Goal: Transaction & Acquisition: Purchase product/service

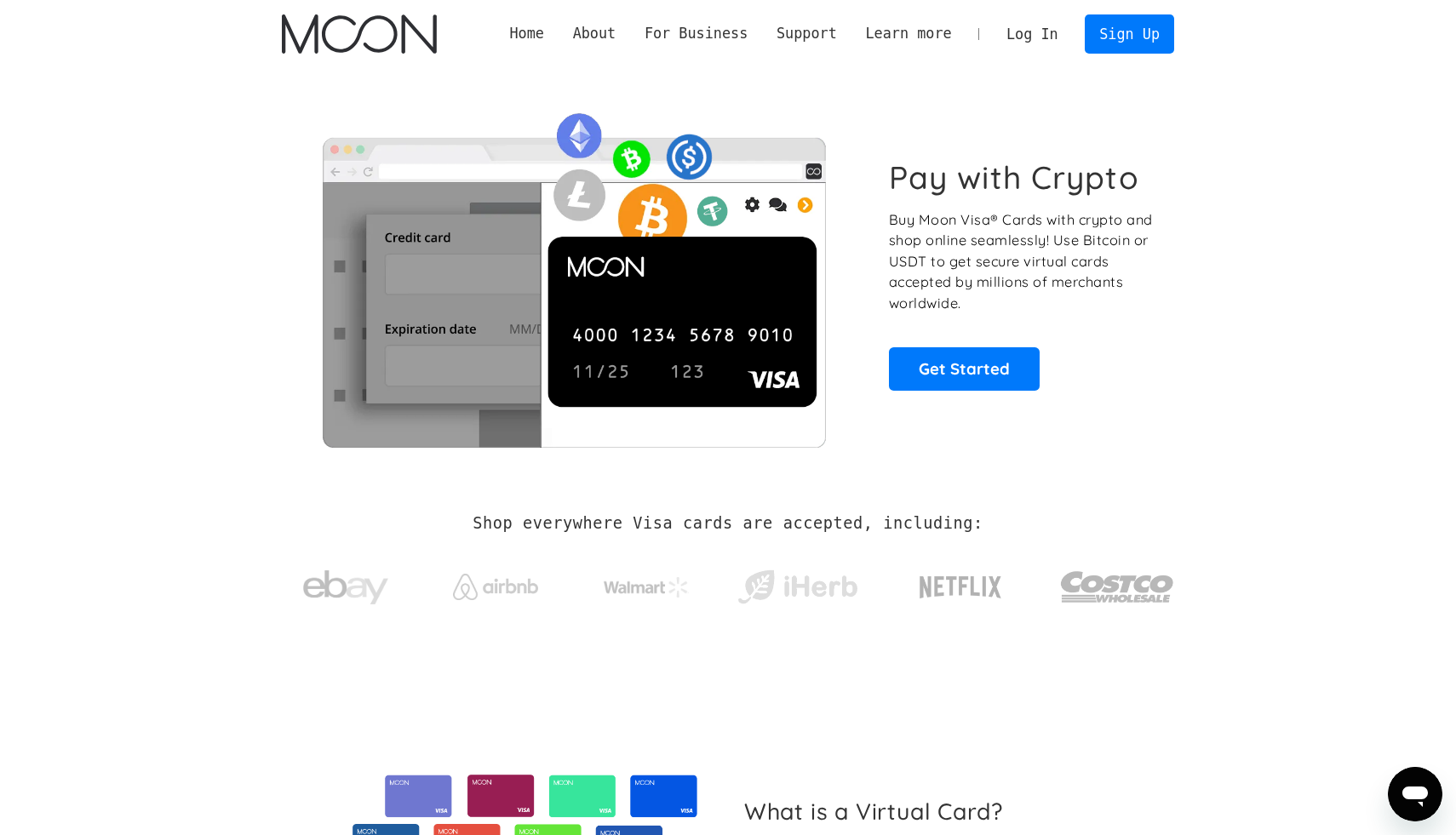
click at [1021, 33] on link "Log In" at bounding box center [1033, 34] width 80 height 38
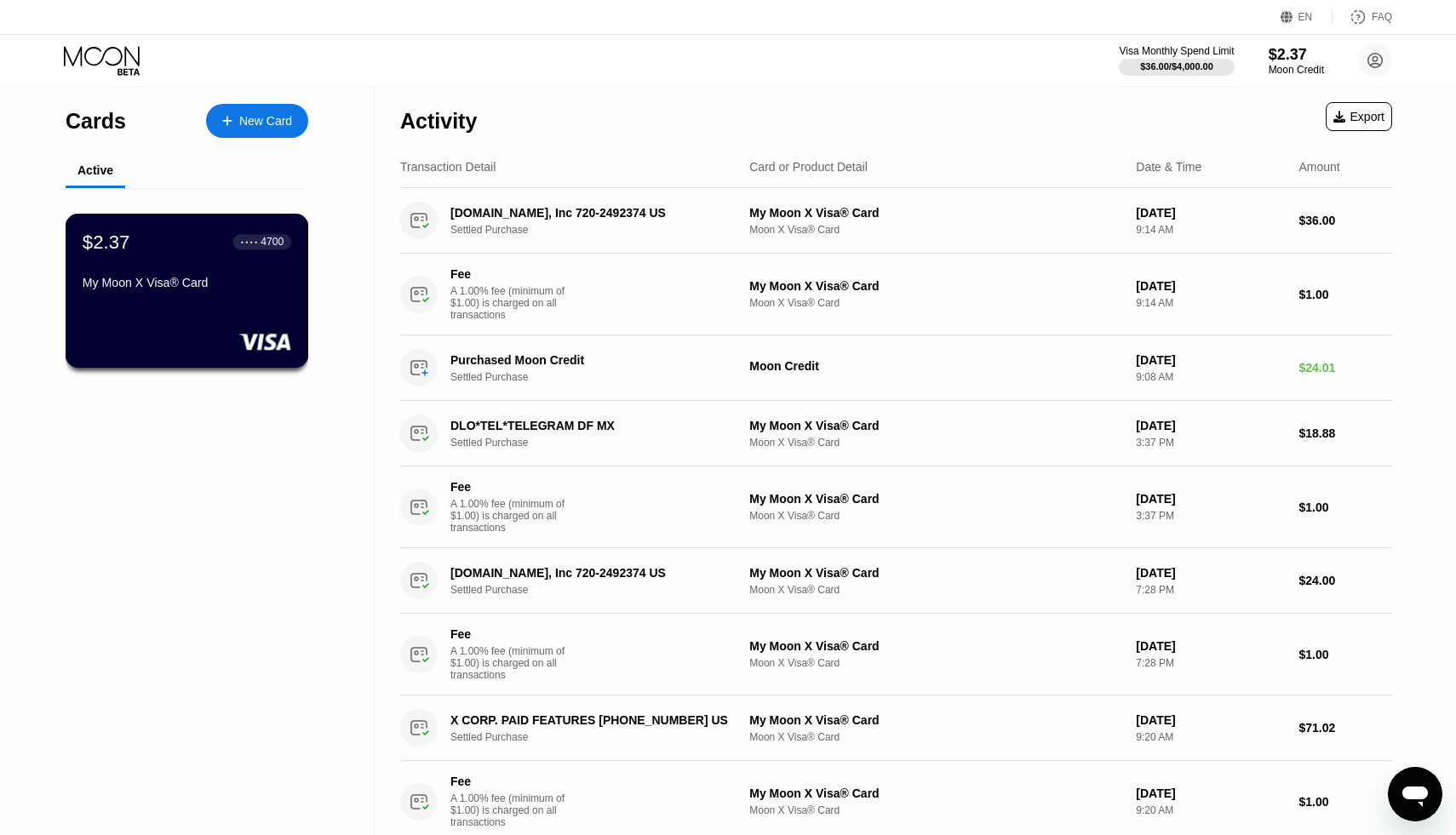
click at [171, 297] on div "$2.37 ● ● ● ● 4700 My Moon X Visa® Card" at bounding box center [187, 290] width 244 height 154
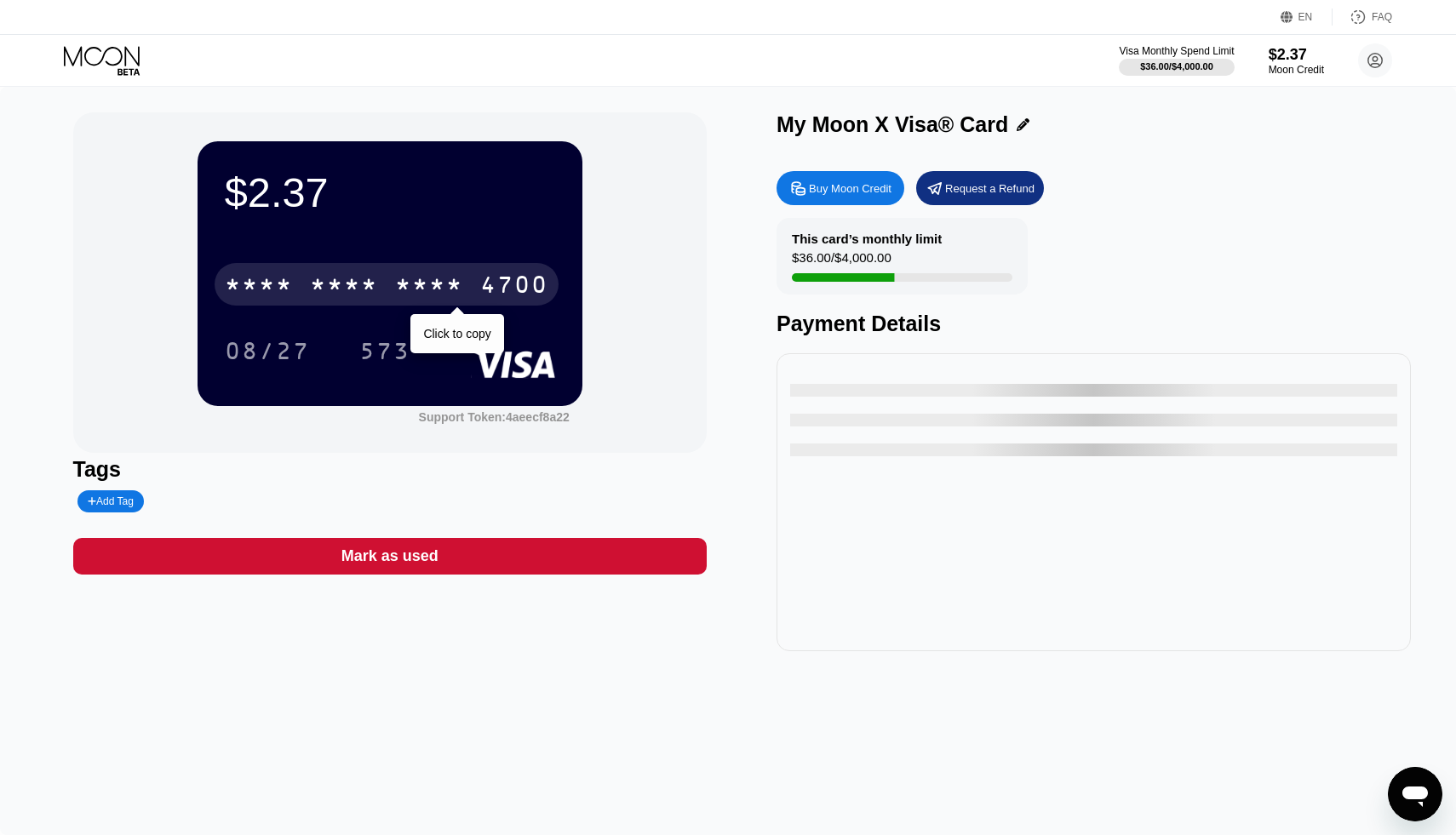
click at [409, 293] on div "* * * *" at bounding box center [429, 287] width 68 height 28
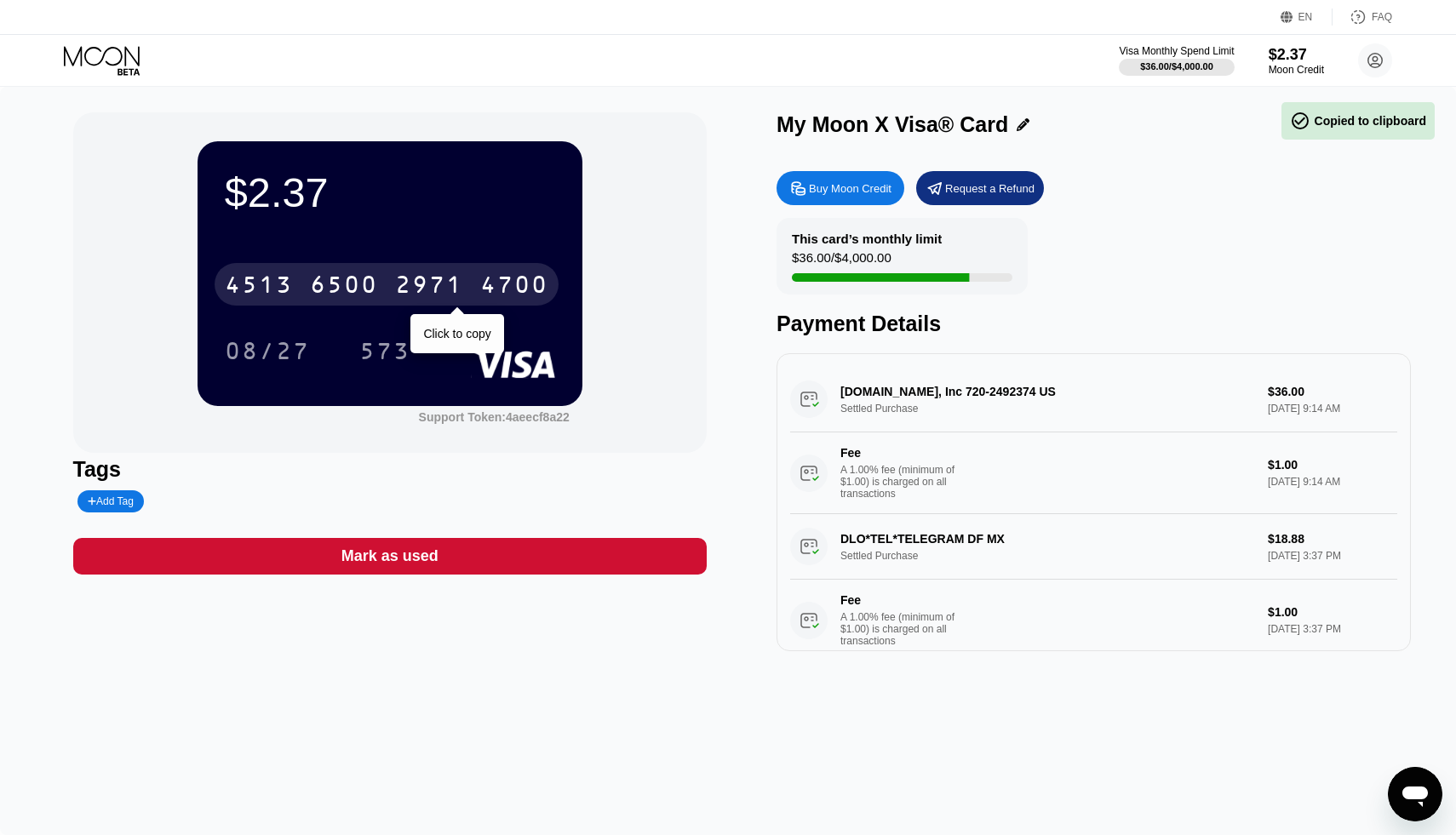
click at [427, 288] on div "2971" at bounding box center [429, 287] width 68 height 28
click at [529, 272] on div "* * * * * * * * * * * * 4700" at bounding box center [386, 285] width 344 height 43
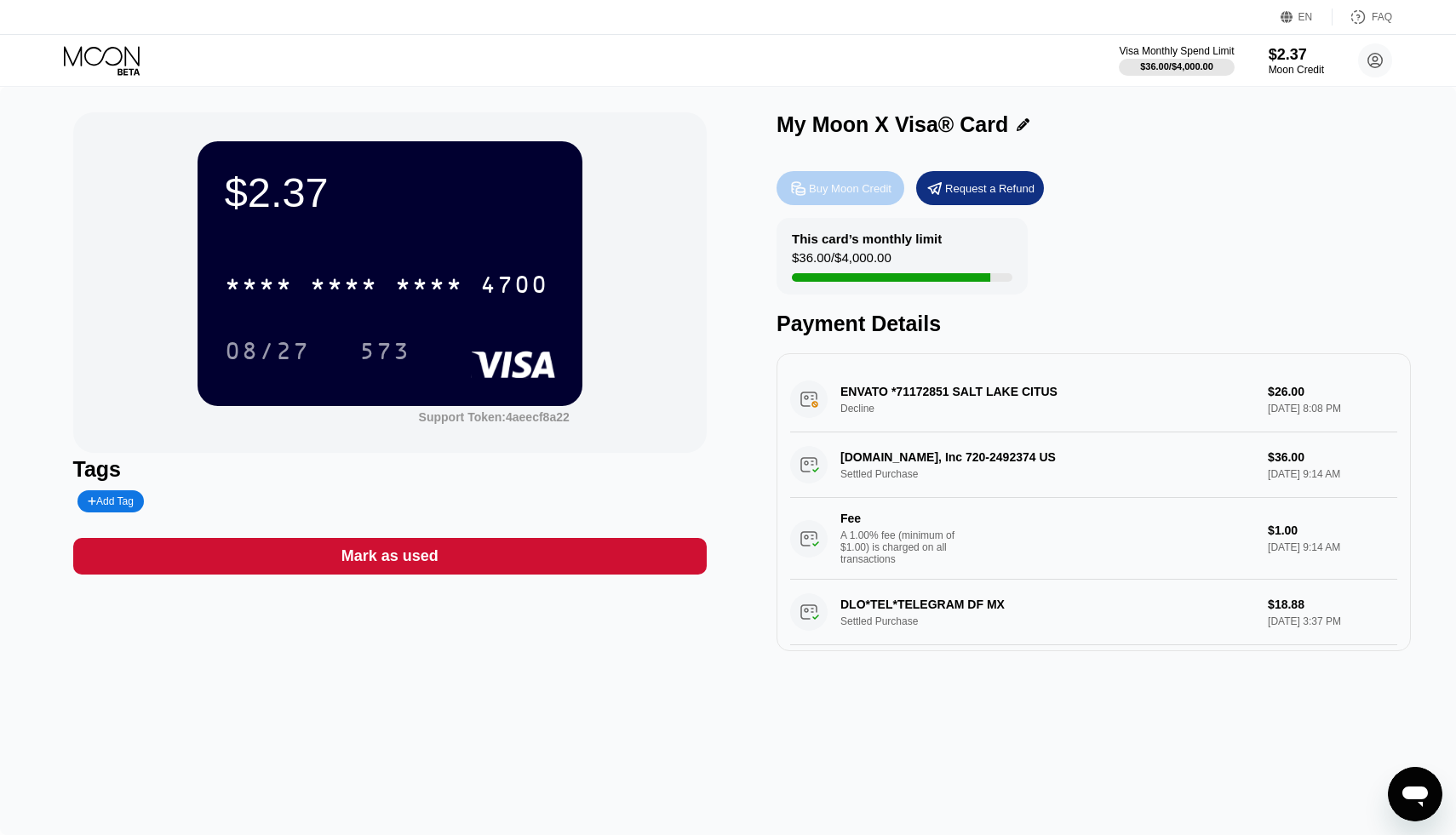
click at [849, 183] on div "Buy Moon Credit" at bounding box center [850, 188] width 82 height 14
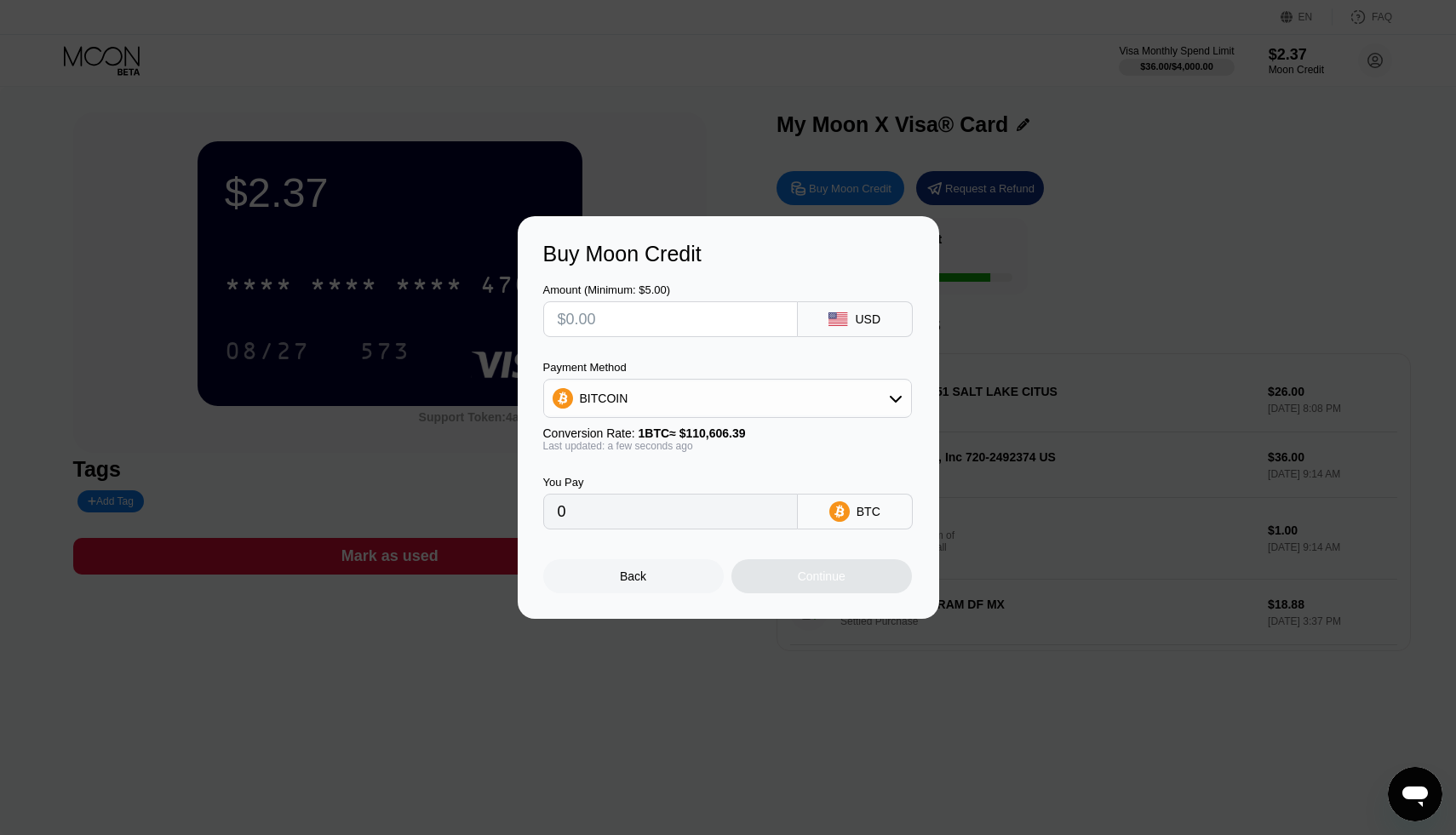
click at [713, 321] on input "text" at bounding box center [670, 319] width 226 height 34
click at [647, 324] on input "text" at bounding box center [670, 319] width 226 height 34
type input "$29"
type input "0.00026220"
type input "$29"
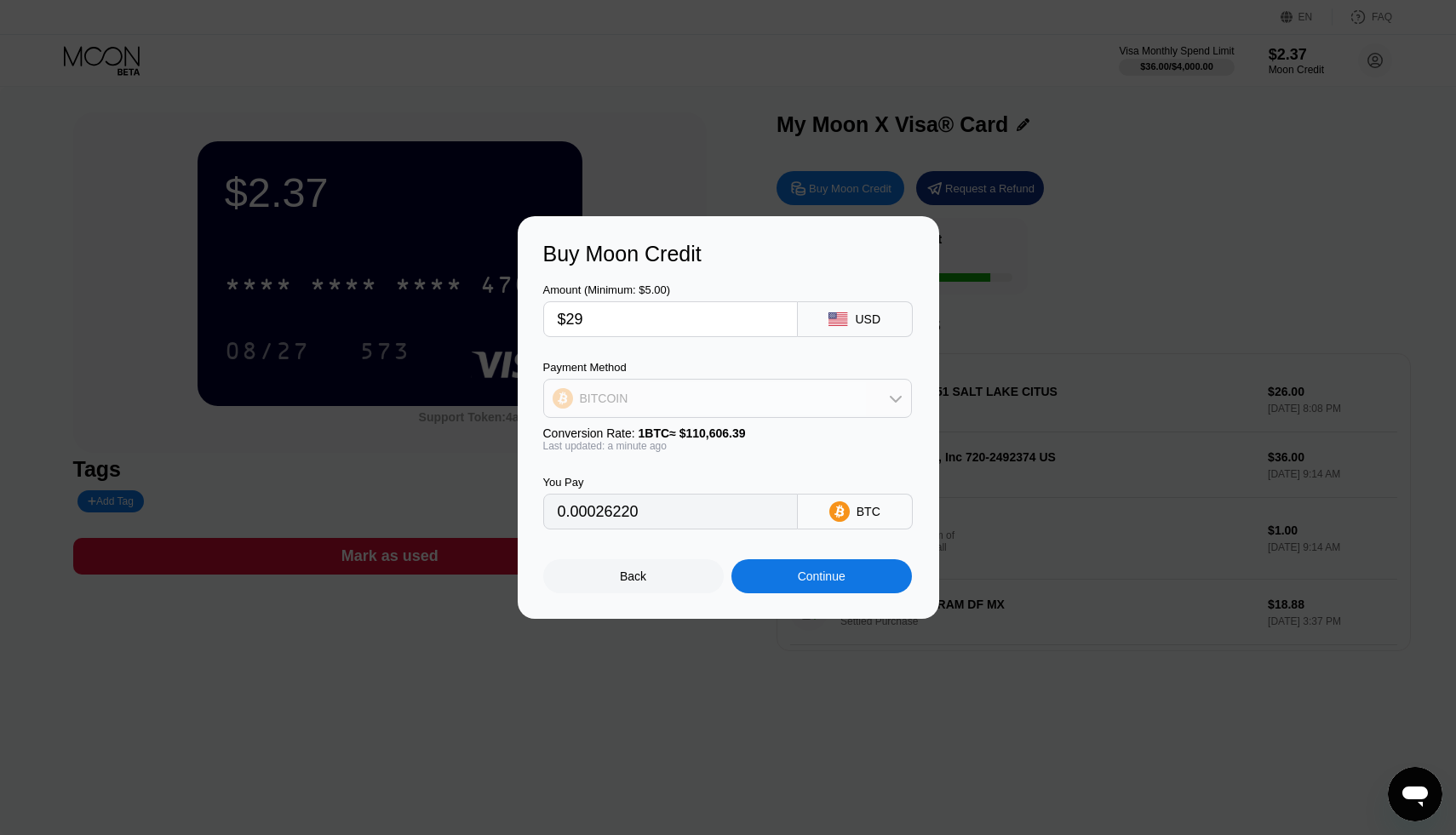
click at [688, 399] on div "BITCOIN" at bounding box center [727, 398] width 367 height 34
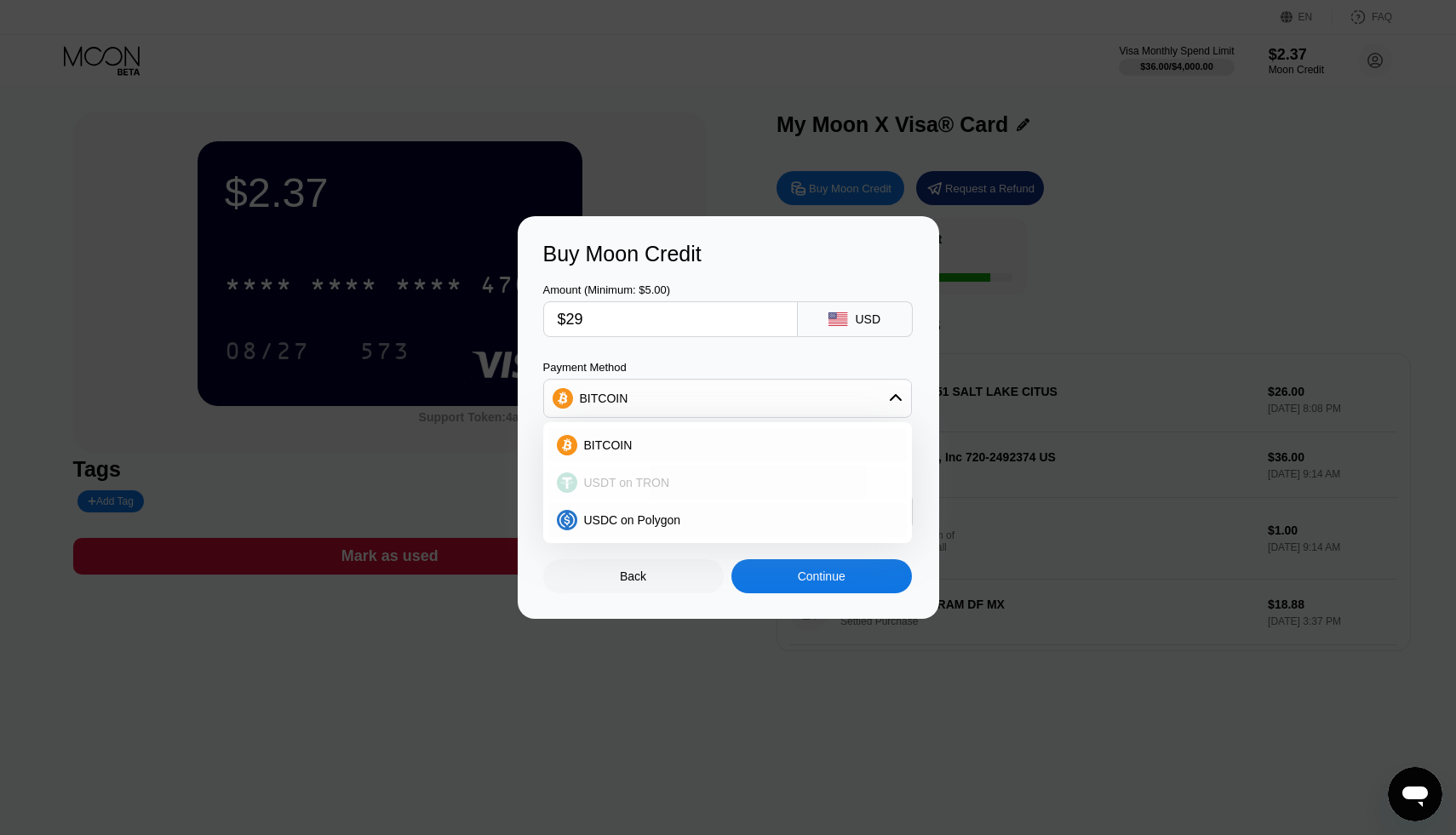
click at [643, 485] on span "USDT on TRON" at bounding box center [627, 482] width 86 height 13
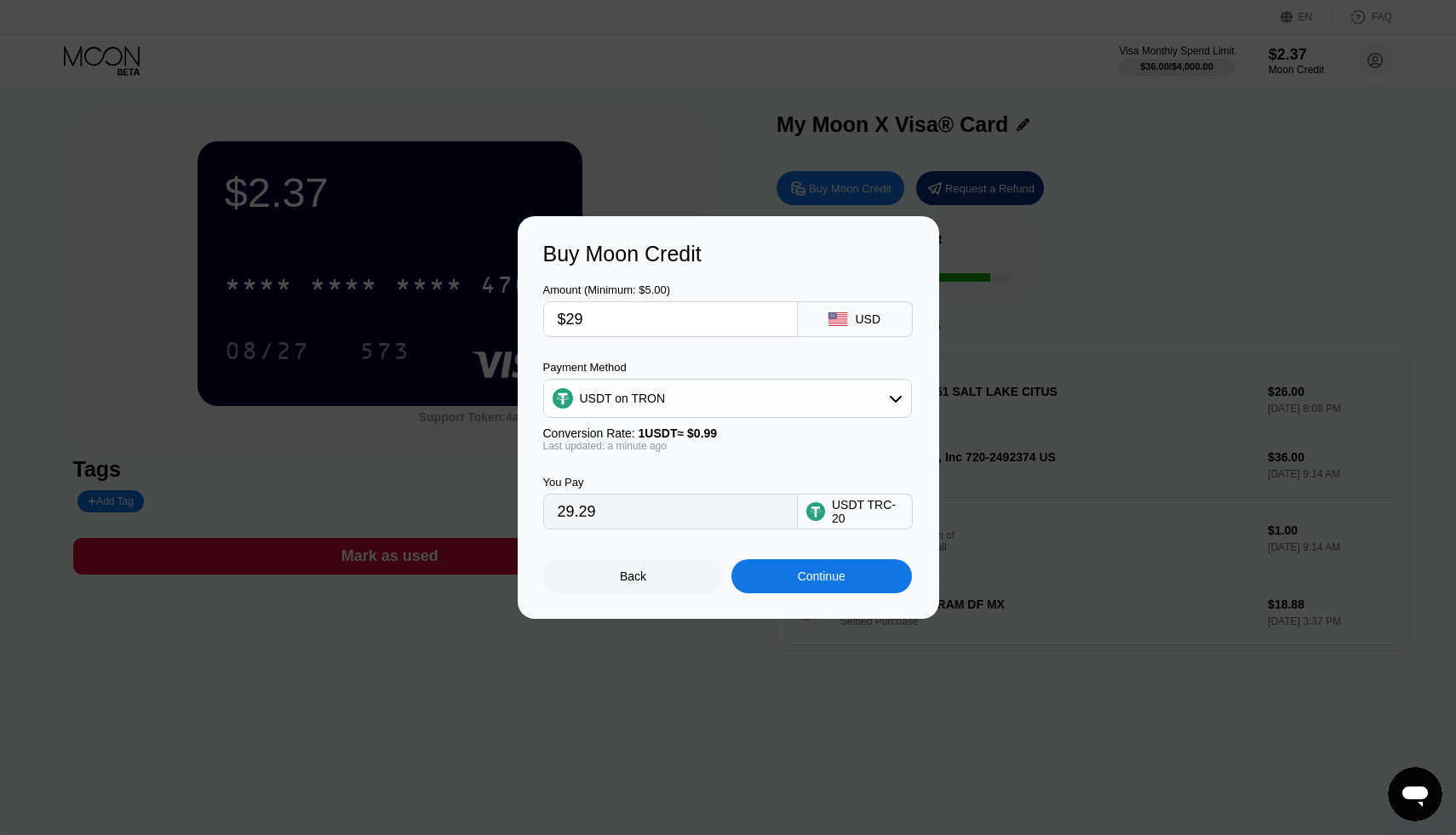
click at [669, 404] on div "USDT on TRON" at bounding box center [727, 398] width 367 height 34
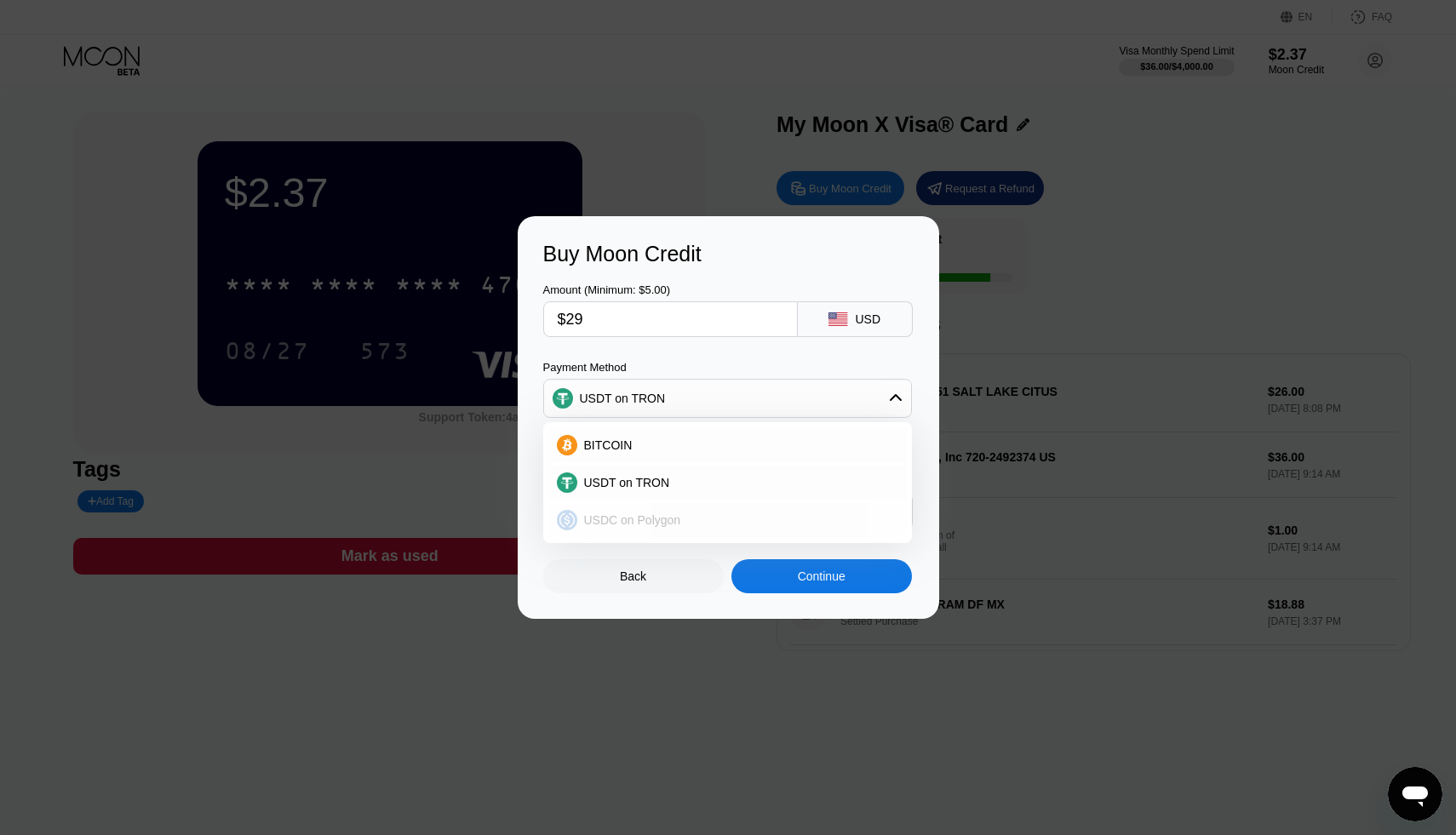
click at [636, 522] on span "USDC on Polygon" at bounding box center [632, 520] width 97 height 13
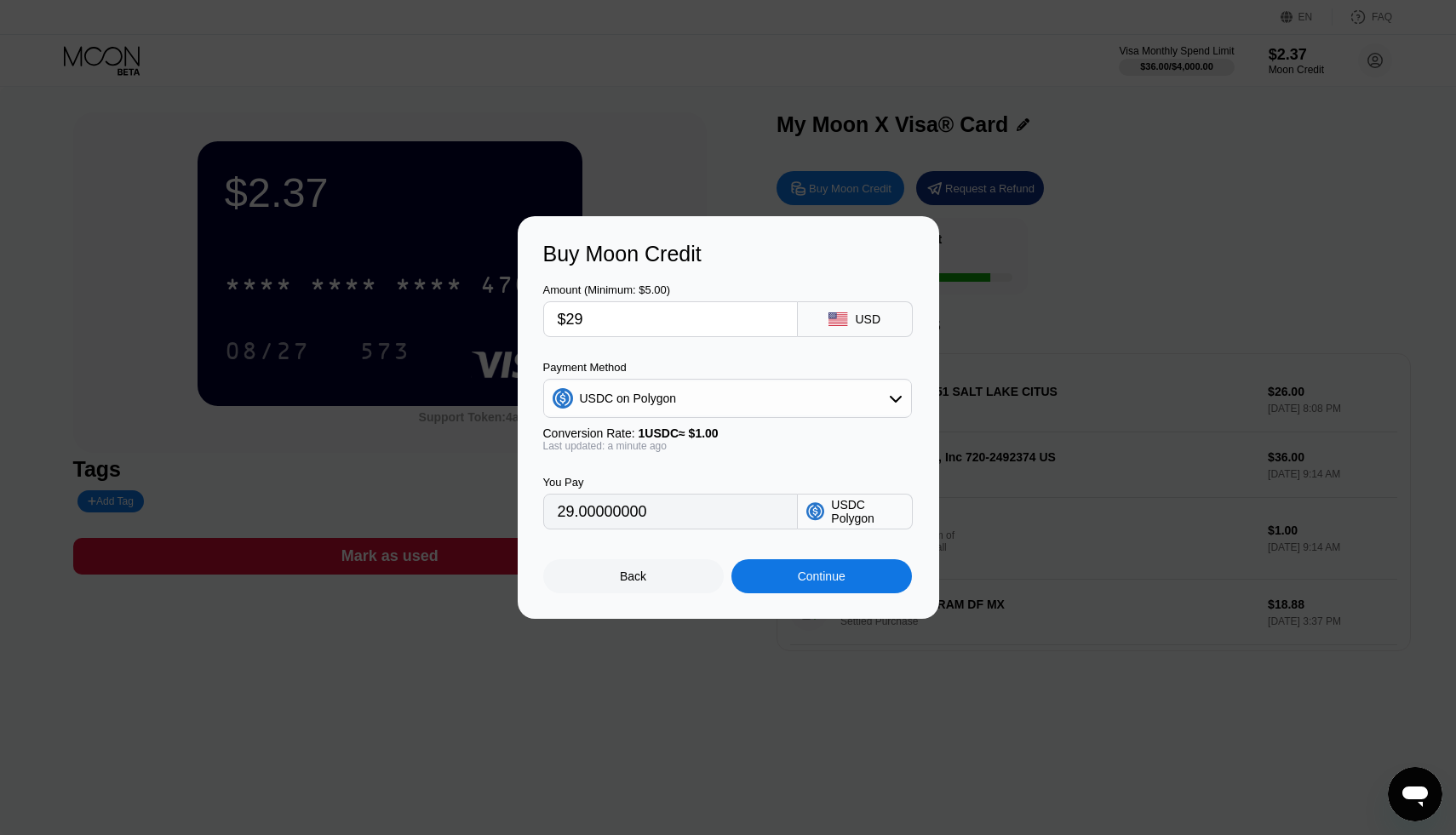
click at [745, 406] on div "USDC on Polygon" at bounding box center [727, 398] width 367 height 34
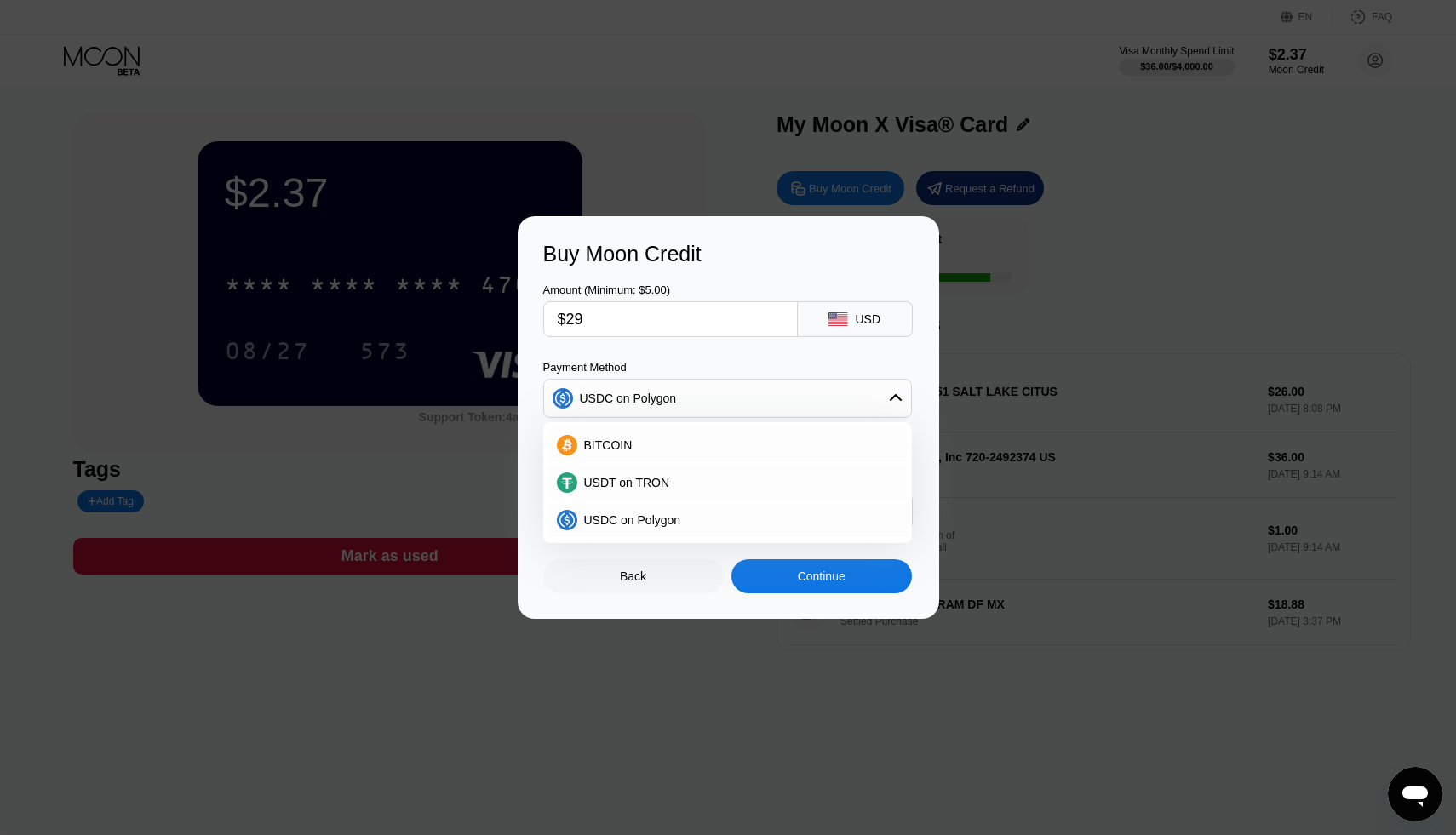
click at [732, 400] on div "USDC on Polygon" at bounding box center [727, 398] width 367 height 34
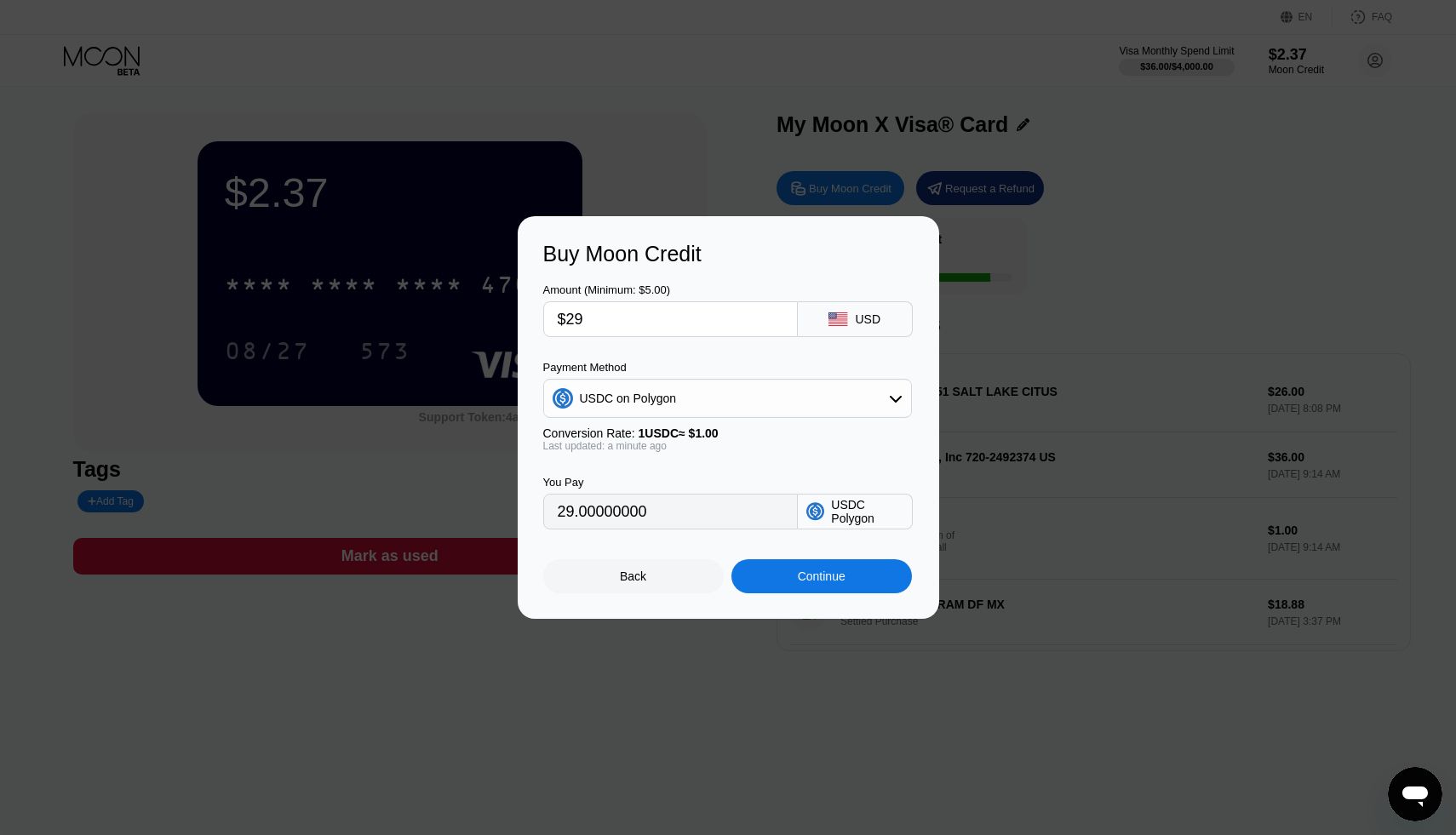
click at [732, 400] on div "USDC on Polygon" at bounding box center [727, 398] width 367 height 34
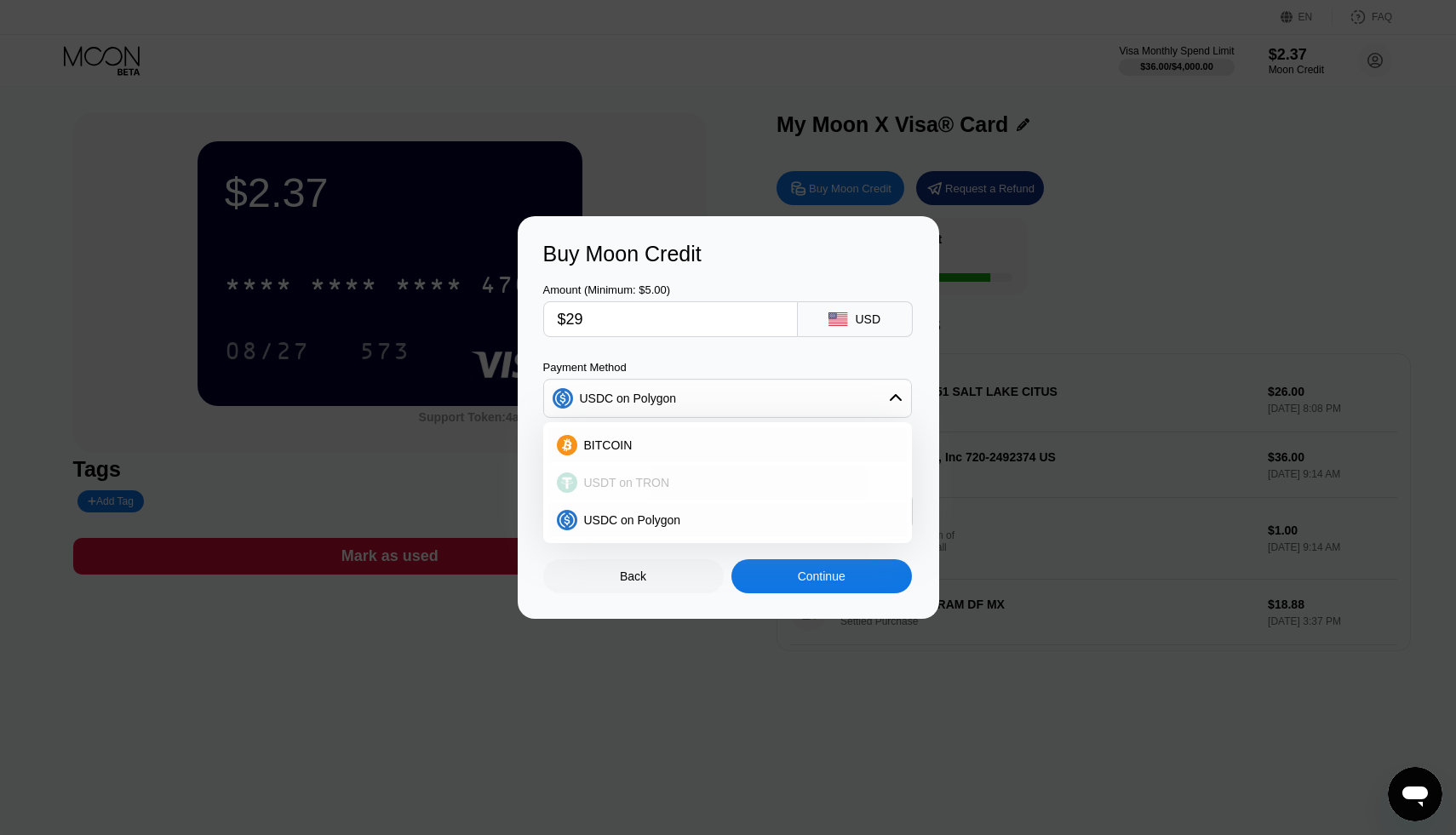
click at [652, 479] on span "USDT on TRON" at bounding box center [627, 482] width 86 height 13
type input "29.29"
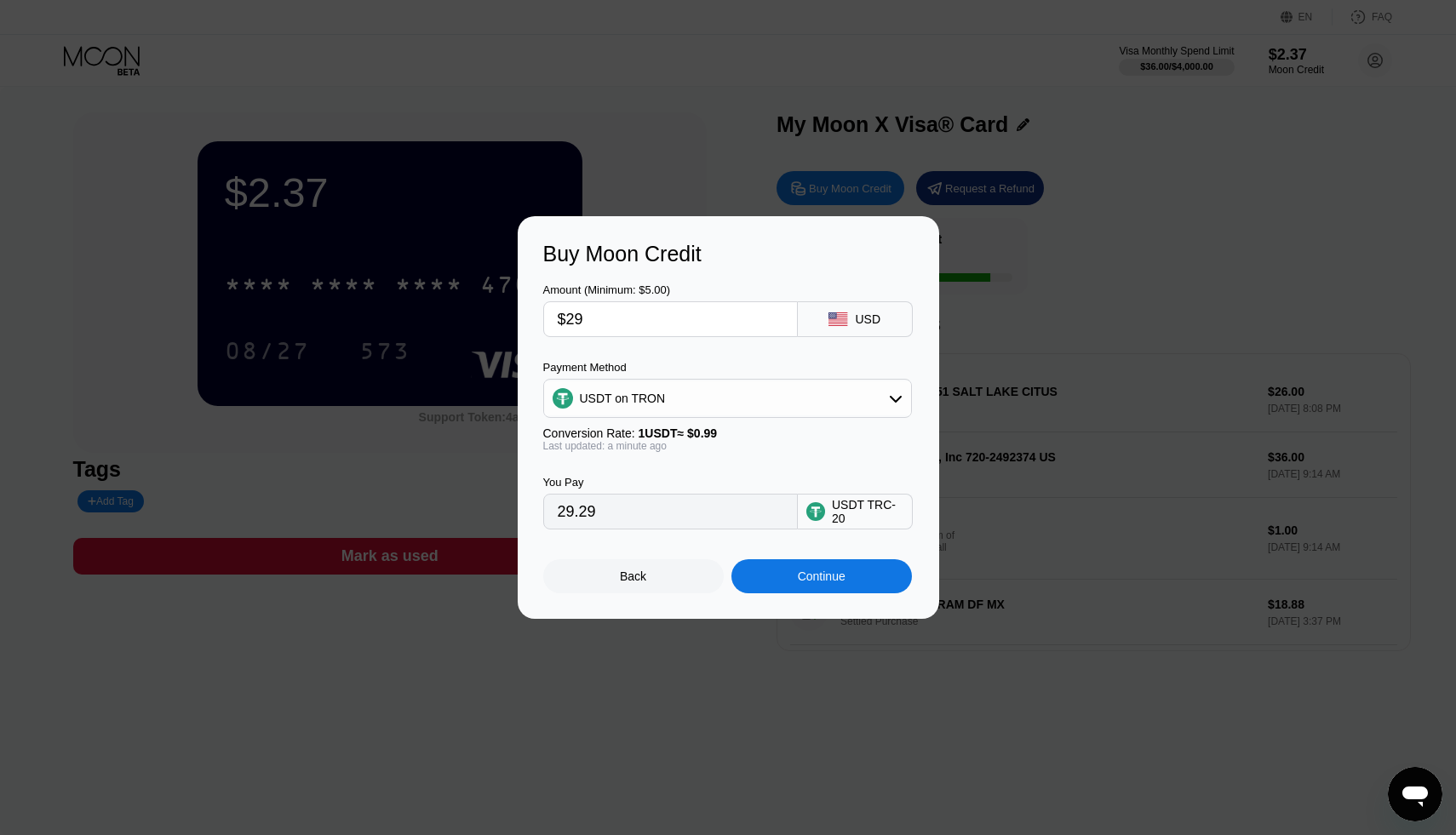
drag, startPoint x: 600, startPoint y: 313, endPoint x: 472, endPoint y: 305, distance: 128.2
click at [472, 309] on div "Buy Moon Credit Amount (Minimum: $5.00) $29 USD Payment Method USDT on TRON Con…" at bounding box center [728, 417] width 1456 height 403
type input "$2"
type input "2.02"
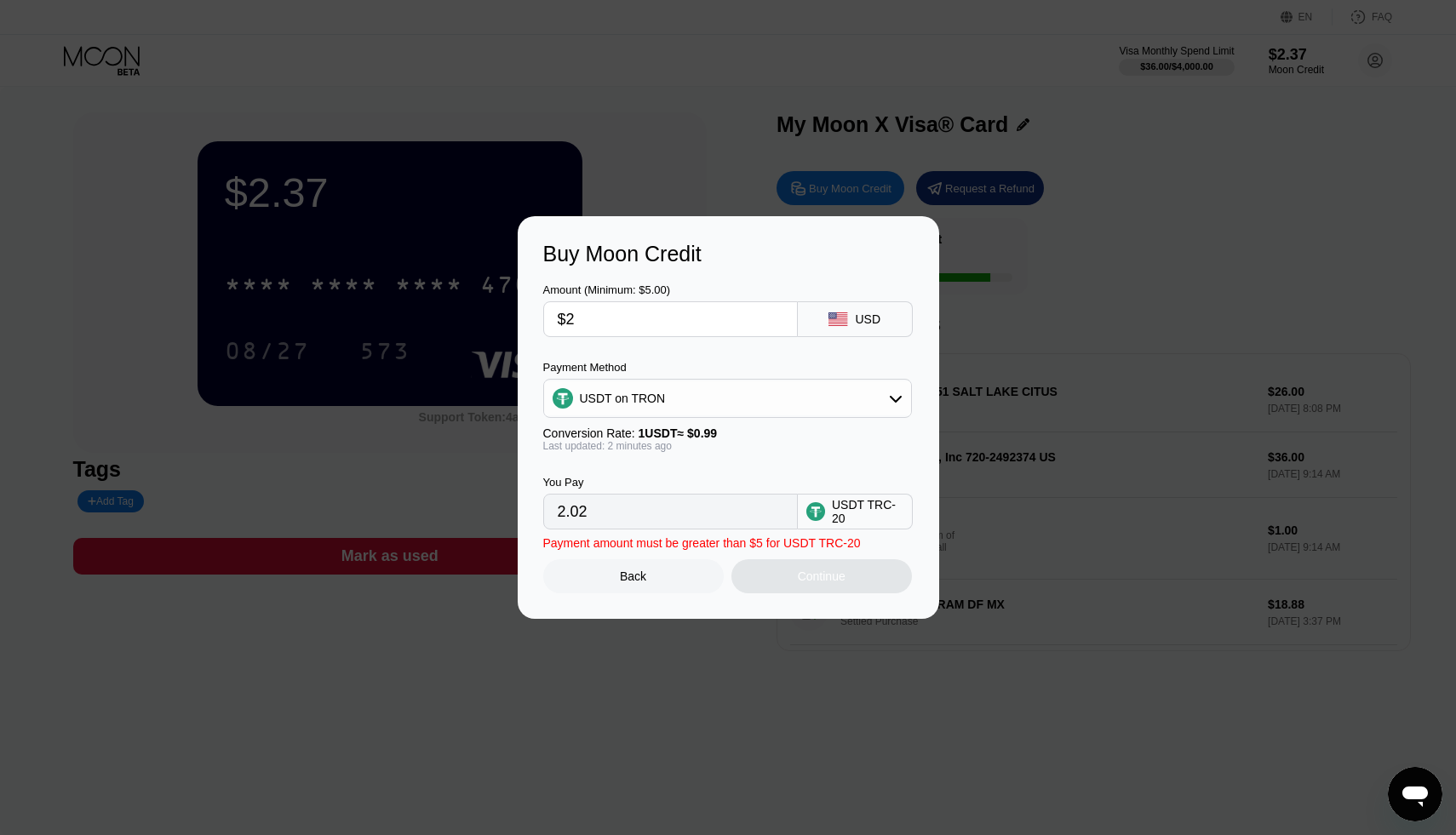
type input "$27"
type input "27.27"
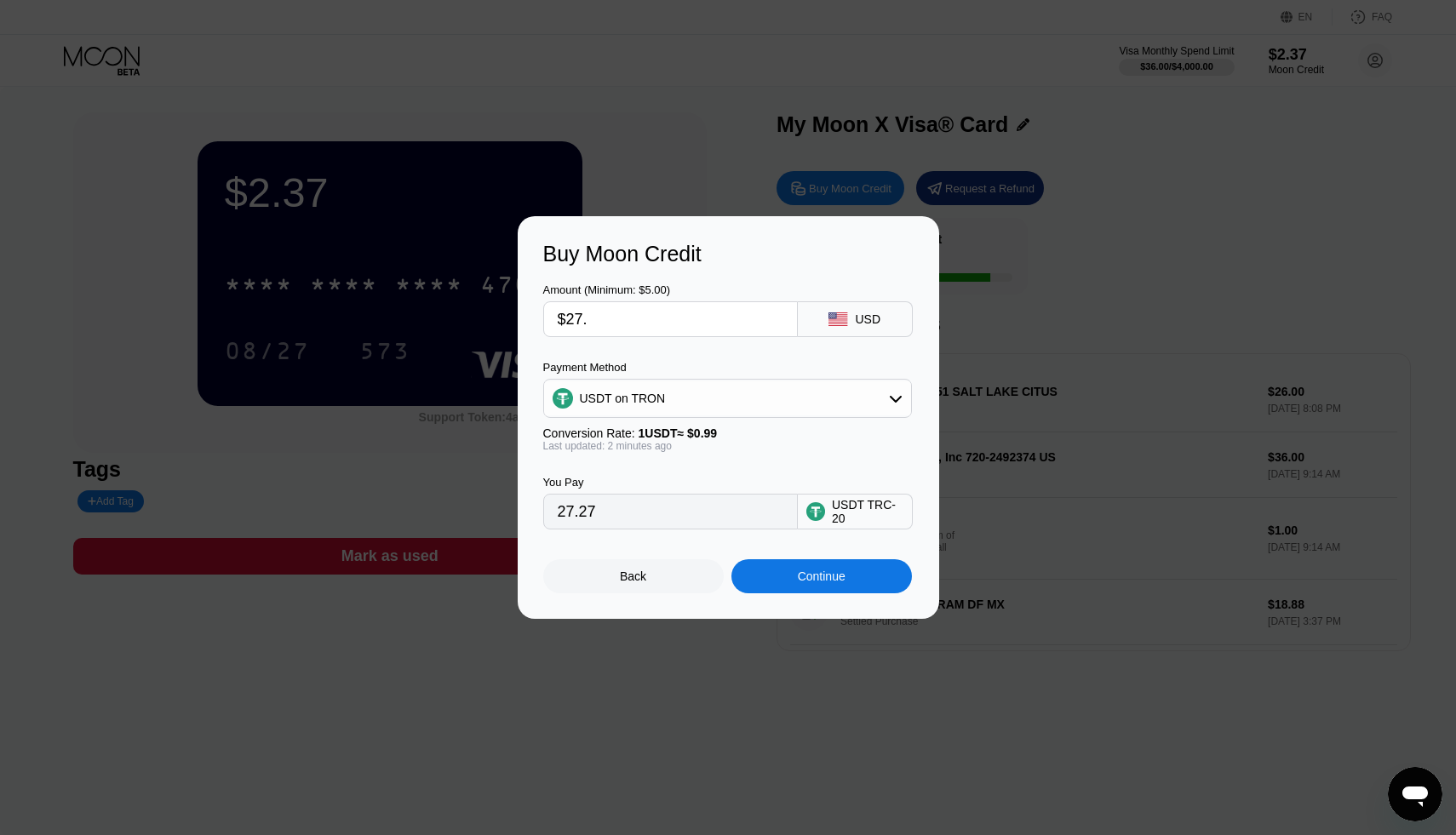
type input "$27.9"
type input "28.18"
type input "$27."
type input "27.27"
type input "$27.7"
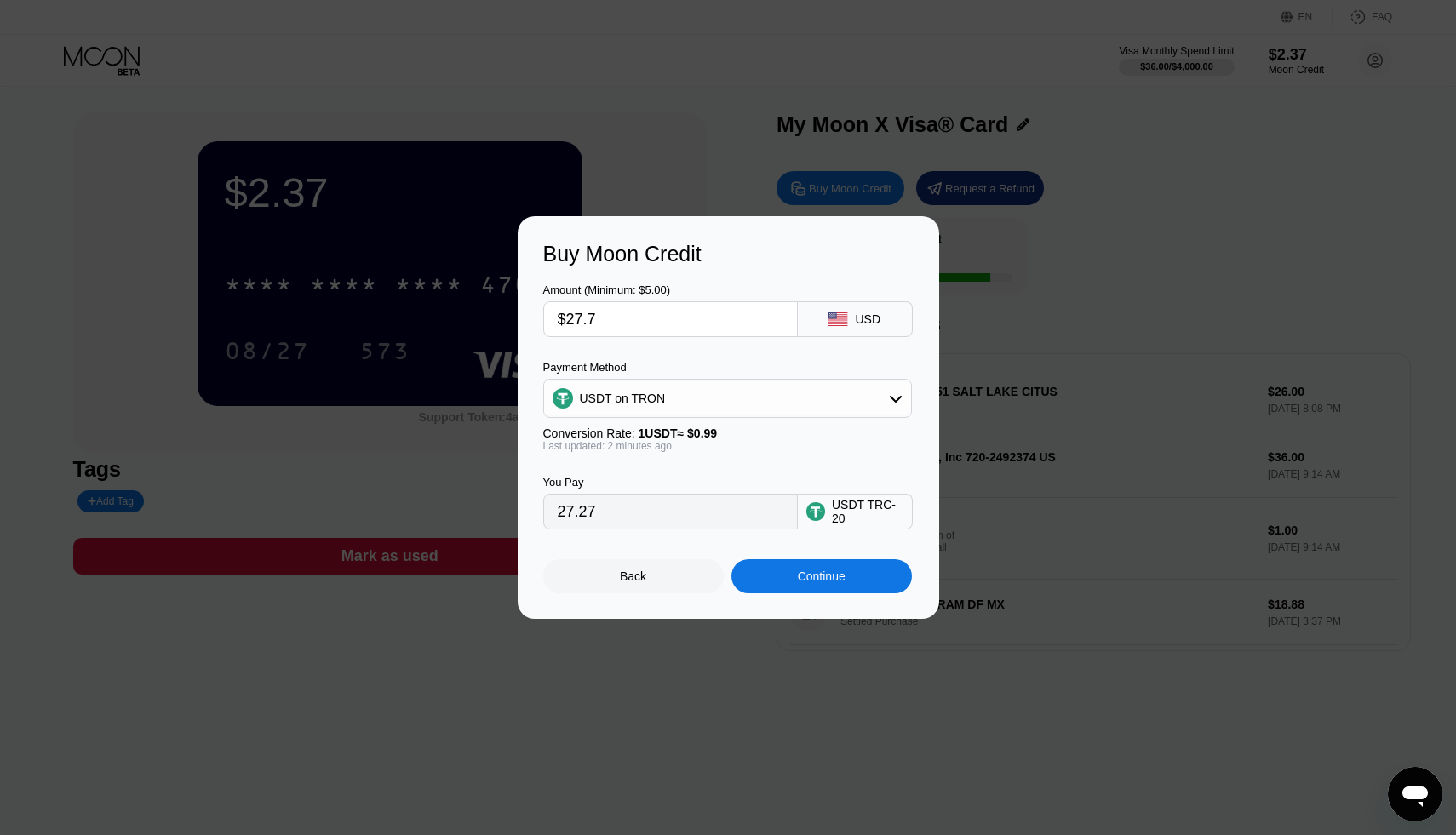
type input "27.98"
type input "$27."
type input "27.27"
type input "$27.7"
type input "27.98"
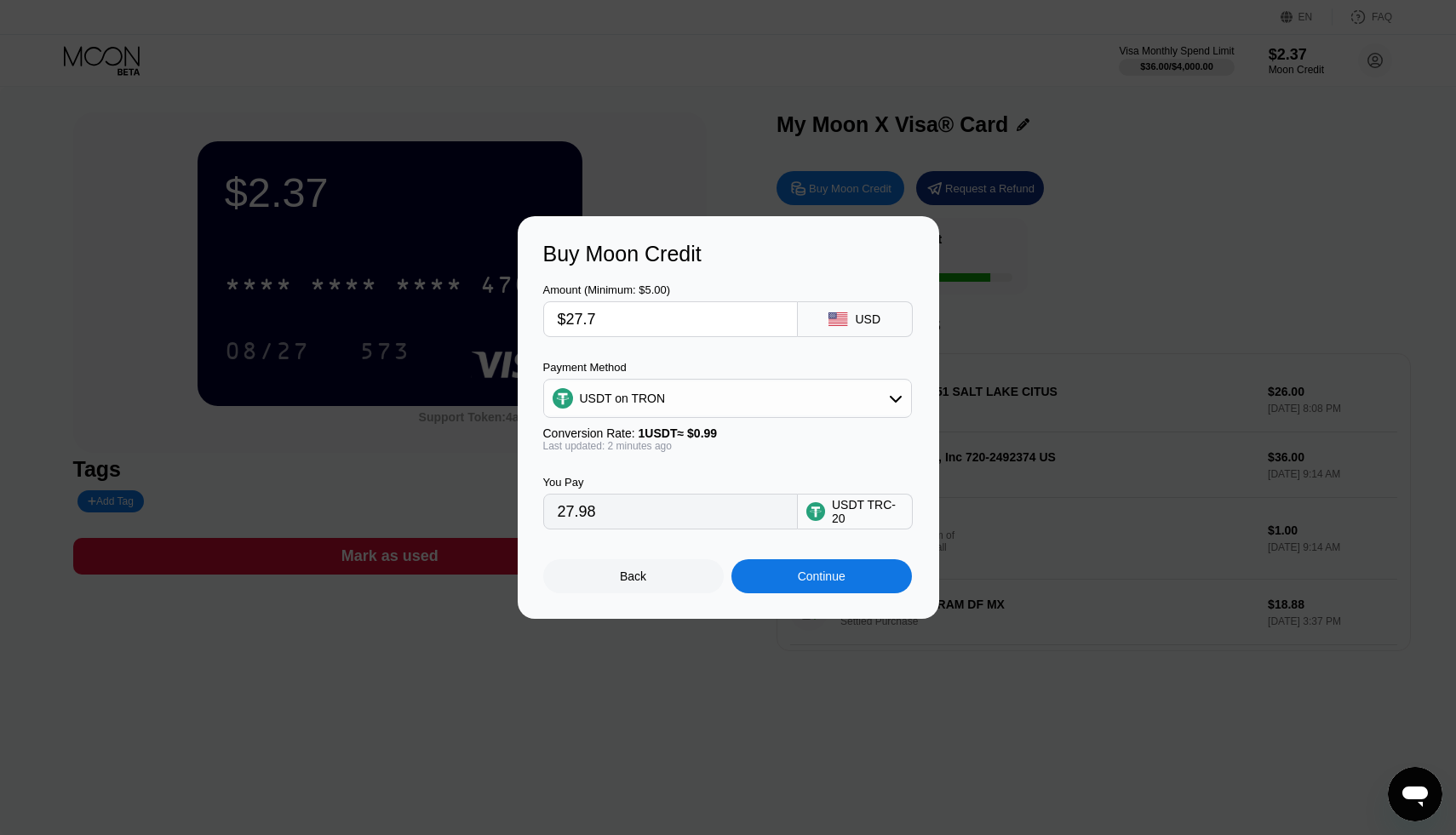
type input "$27.72"
type input "28.00"
type input "$27.72"
click at [825, 572] on div "Continue" at bounding box center [821, 576] width 47 height 13
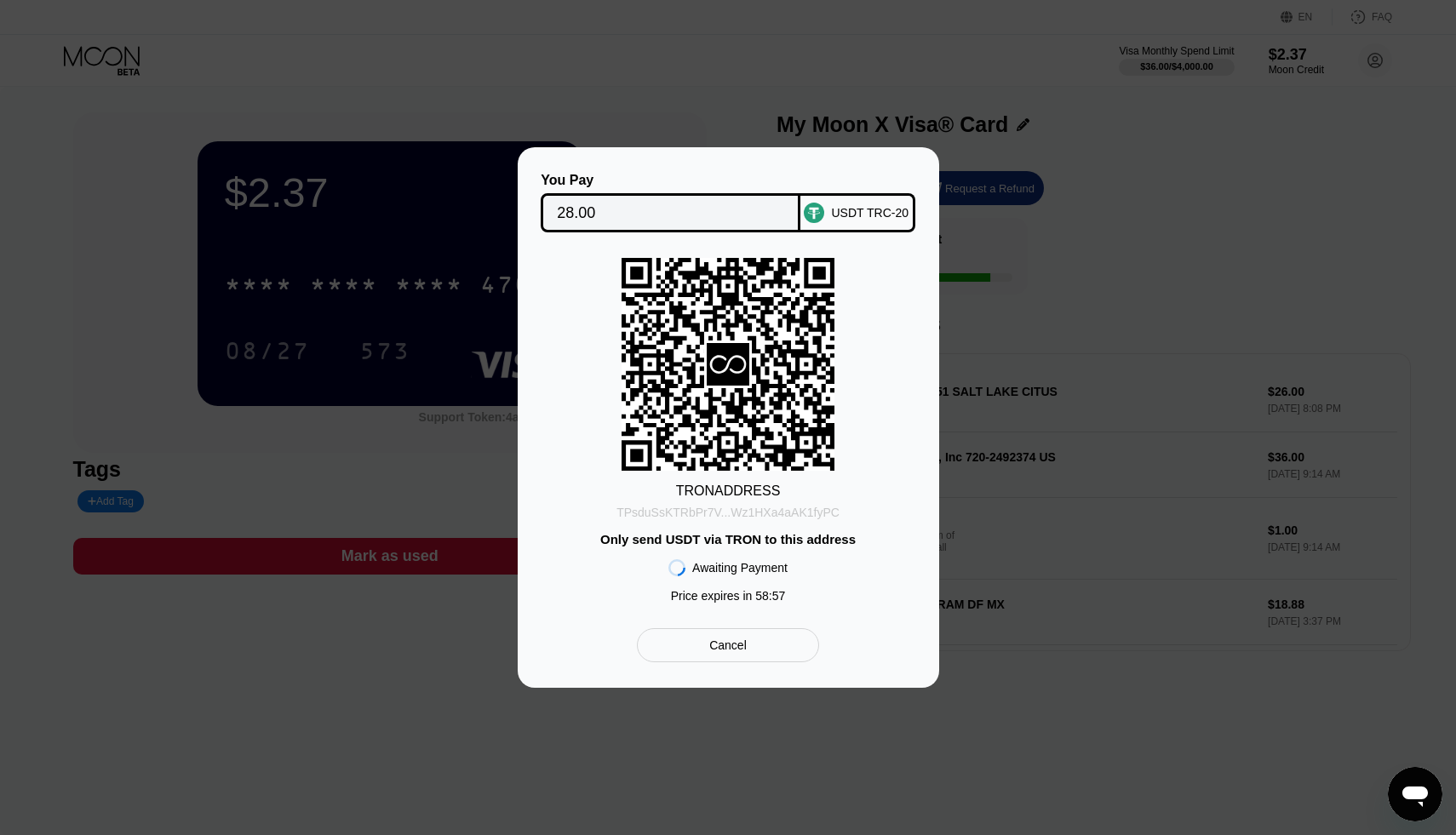
click at [746, 513] on div "TPsduSsKTRbPr7V...Wz1HXa4aAK1fyPC" at bounding box center [728, 512] width 223 height 13
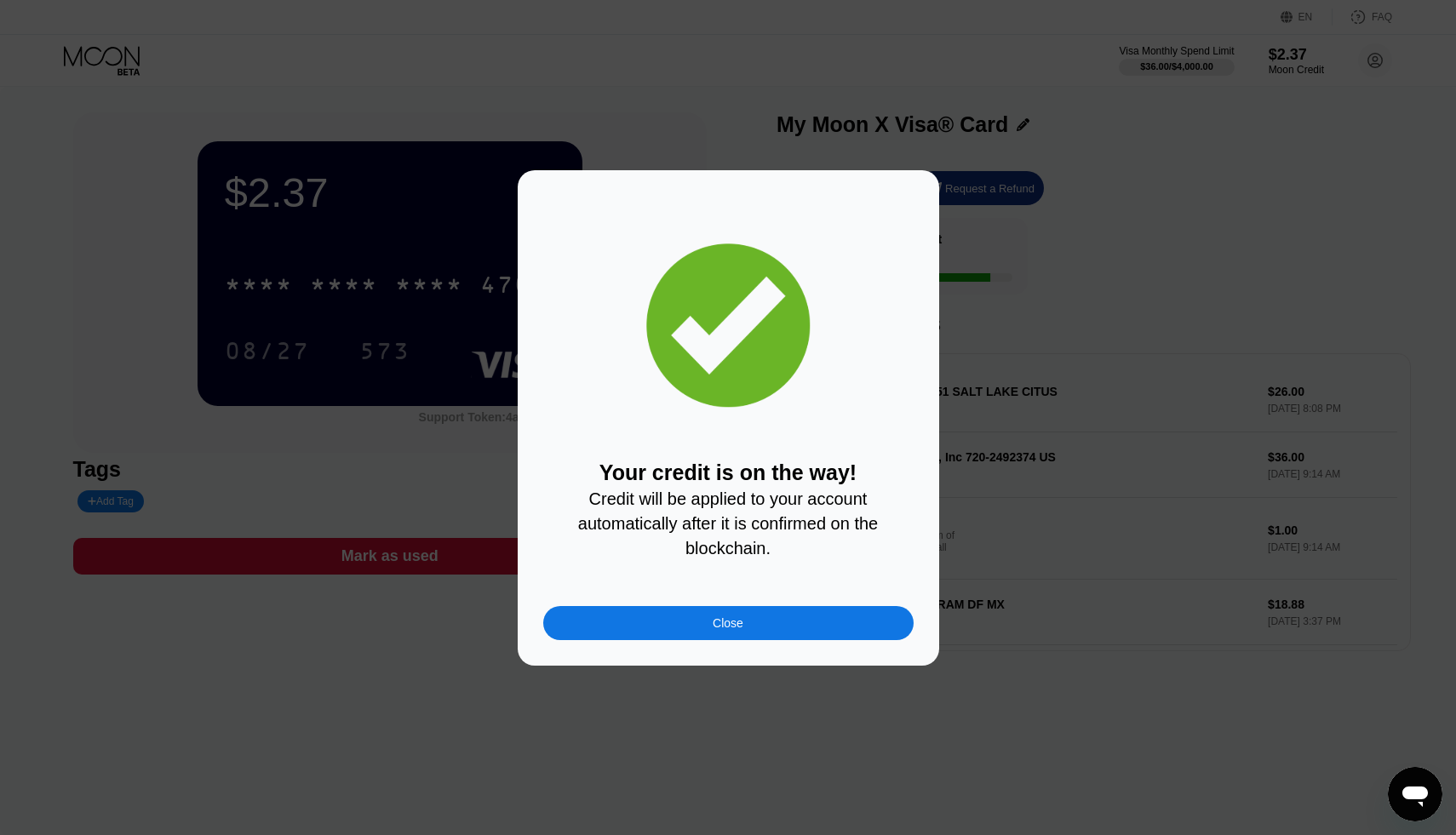
click at [667, 605] on div "Your credit is on the way! Credit will be applied to your account automatically…" at bounding box center [728, 418] width 371 height 445
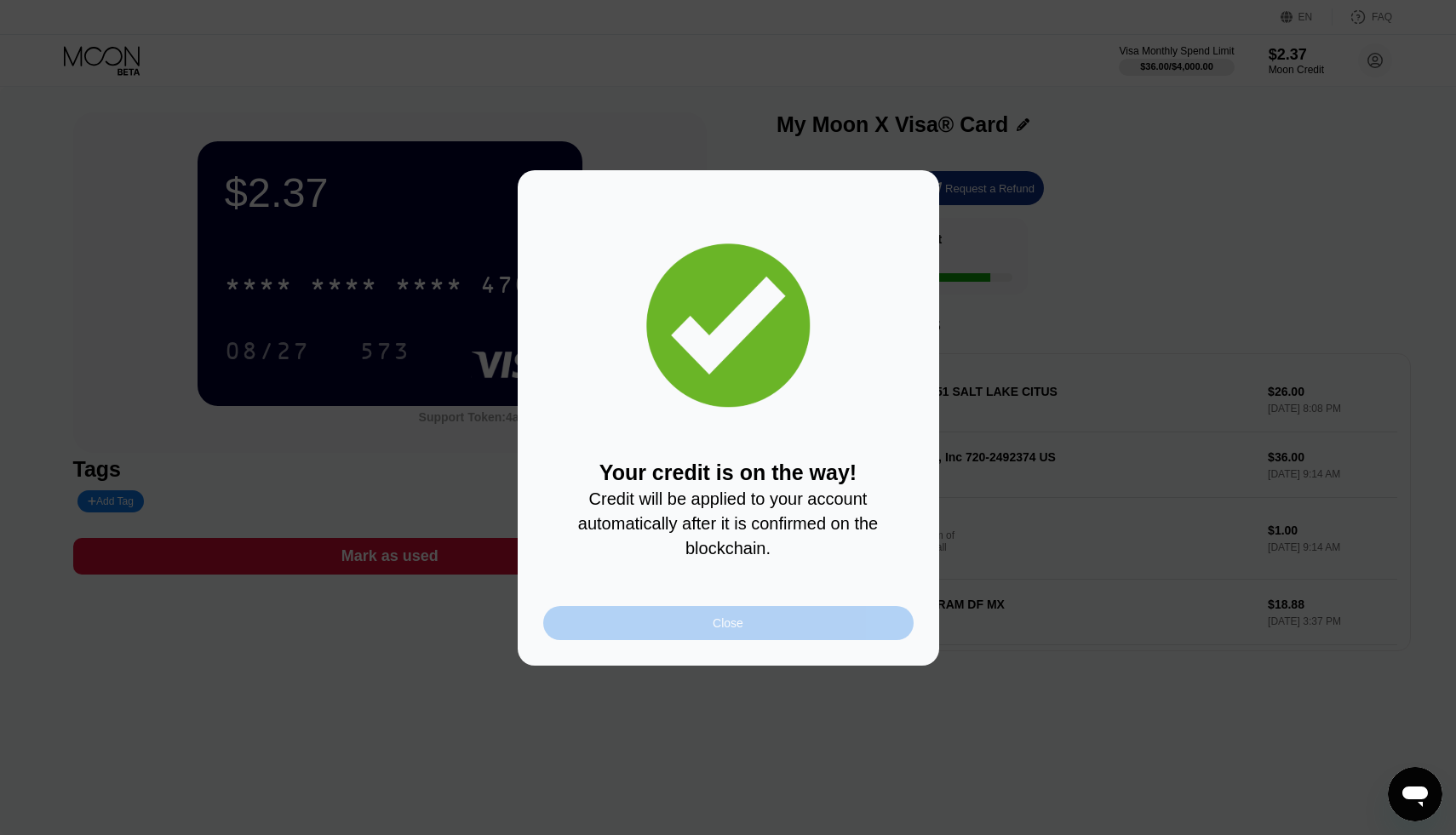
click at [660, 614] on div "Close" at bounding box center [728, 623] width 371 height 34
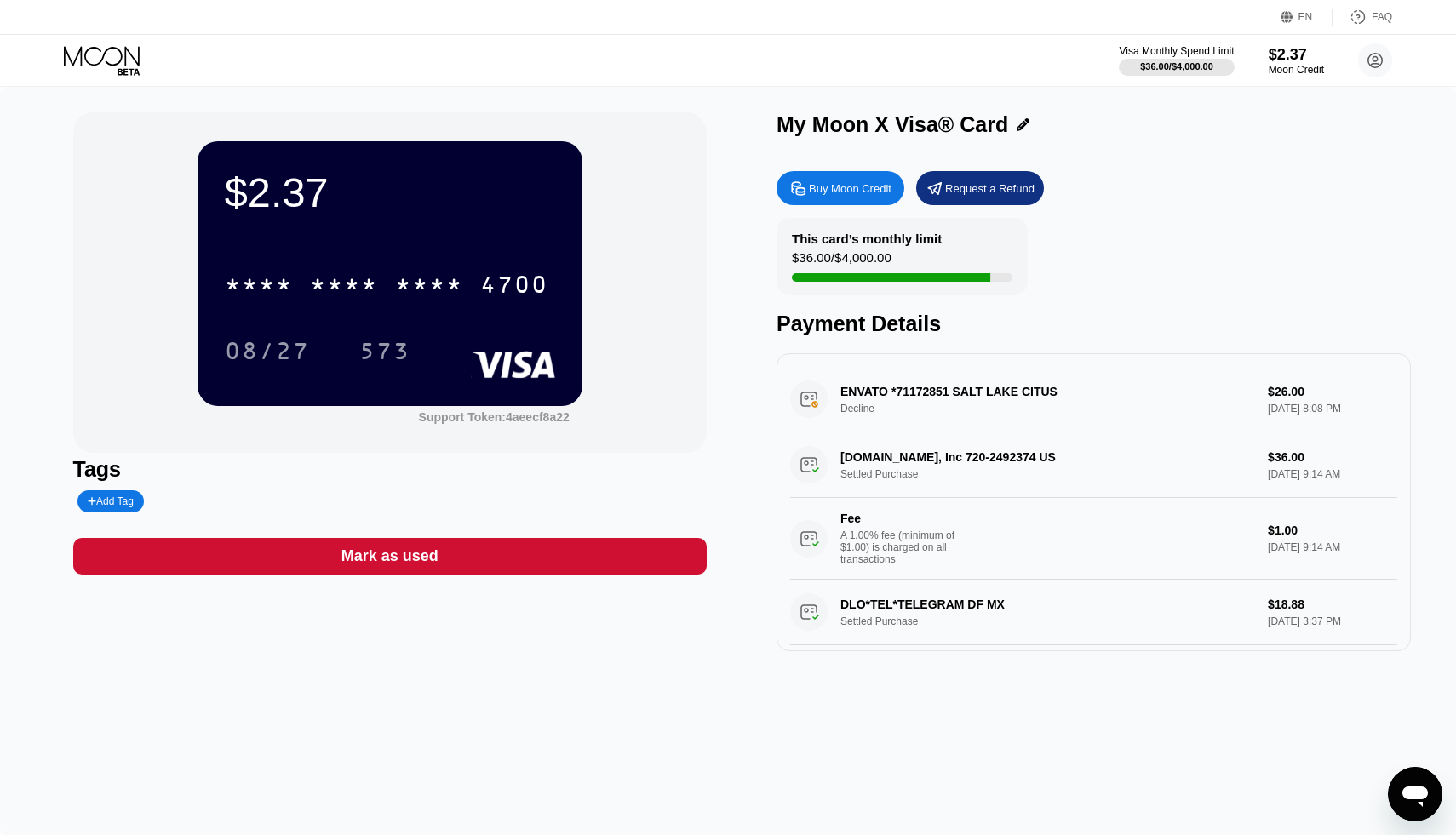
click at [155, 47] on div at bounding box center [116, 60] width 105 height 29
click at [121, 61] on icon at bounding box center [104, 60] width 79 height 29
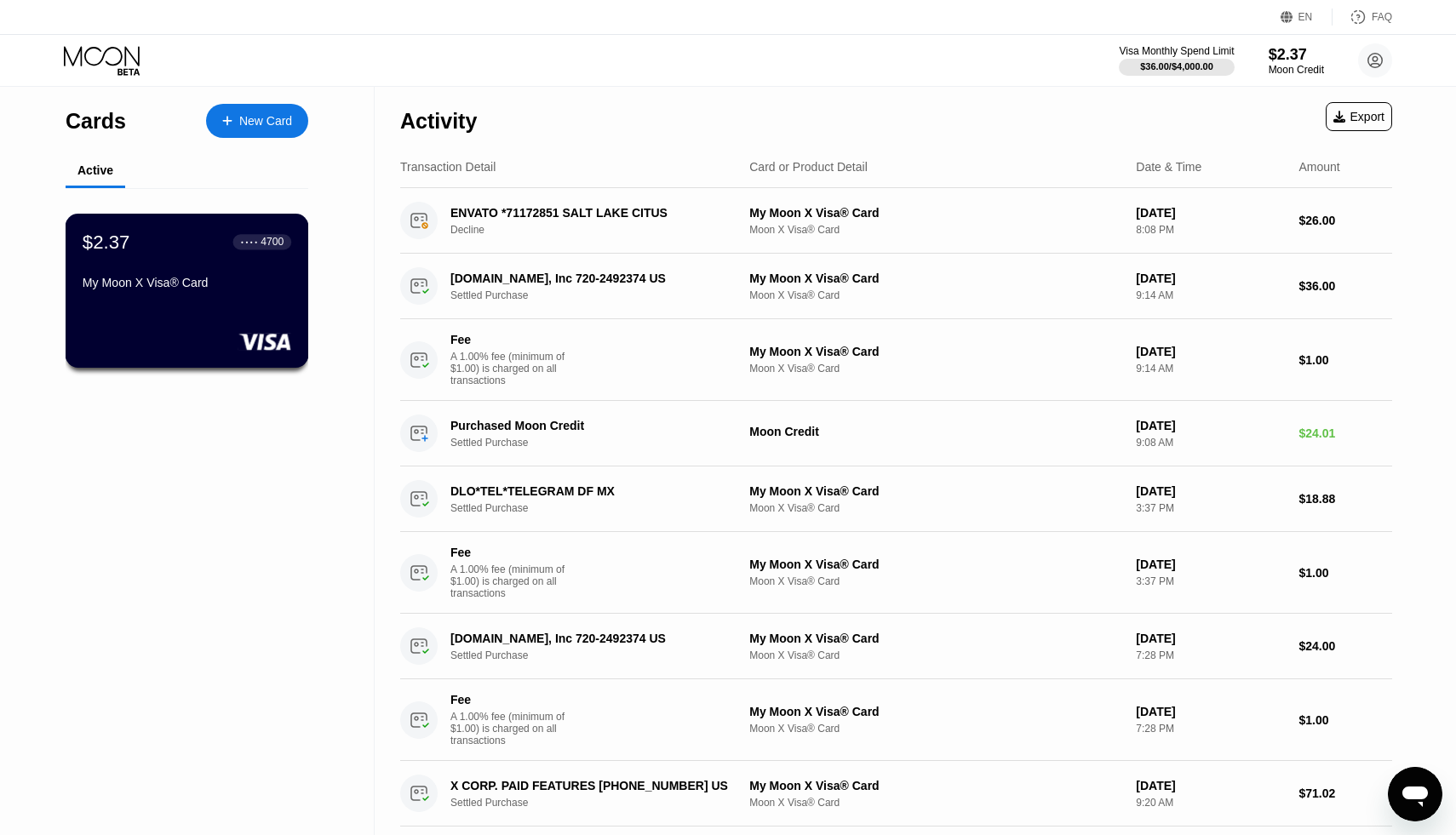
click at [204, 285] on div "My Moon X Visa® Card" at bounding box center [187, 282] width 209 height 13
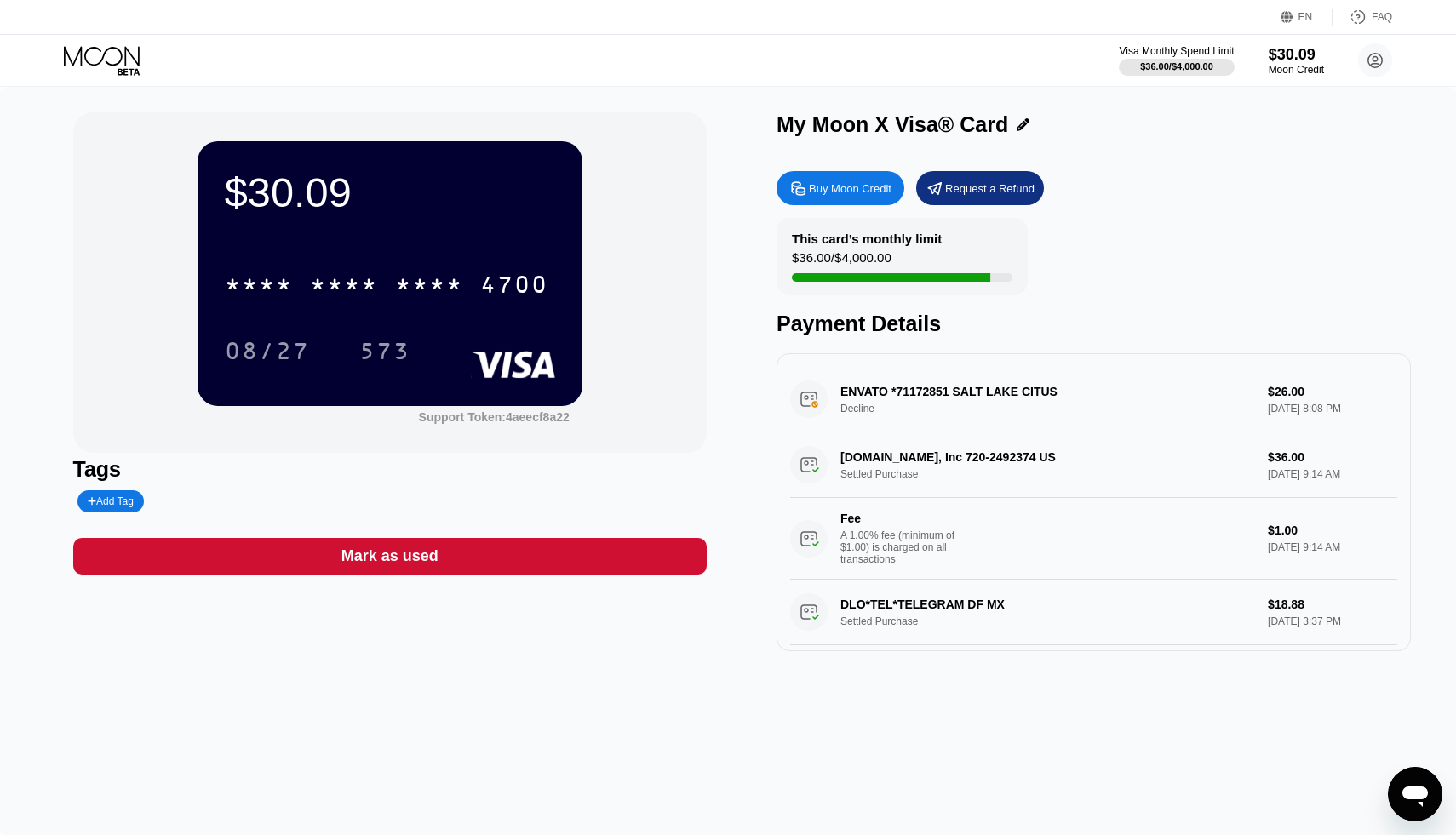
click at [114, 54] on icon at bounding box center [104, 60] width 79 height 29
